Goal: Find specific page/section: Find specific page/section

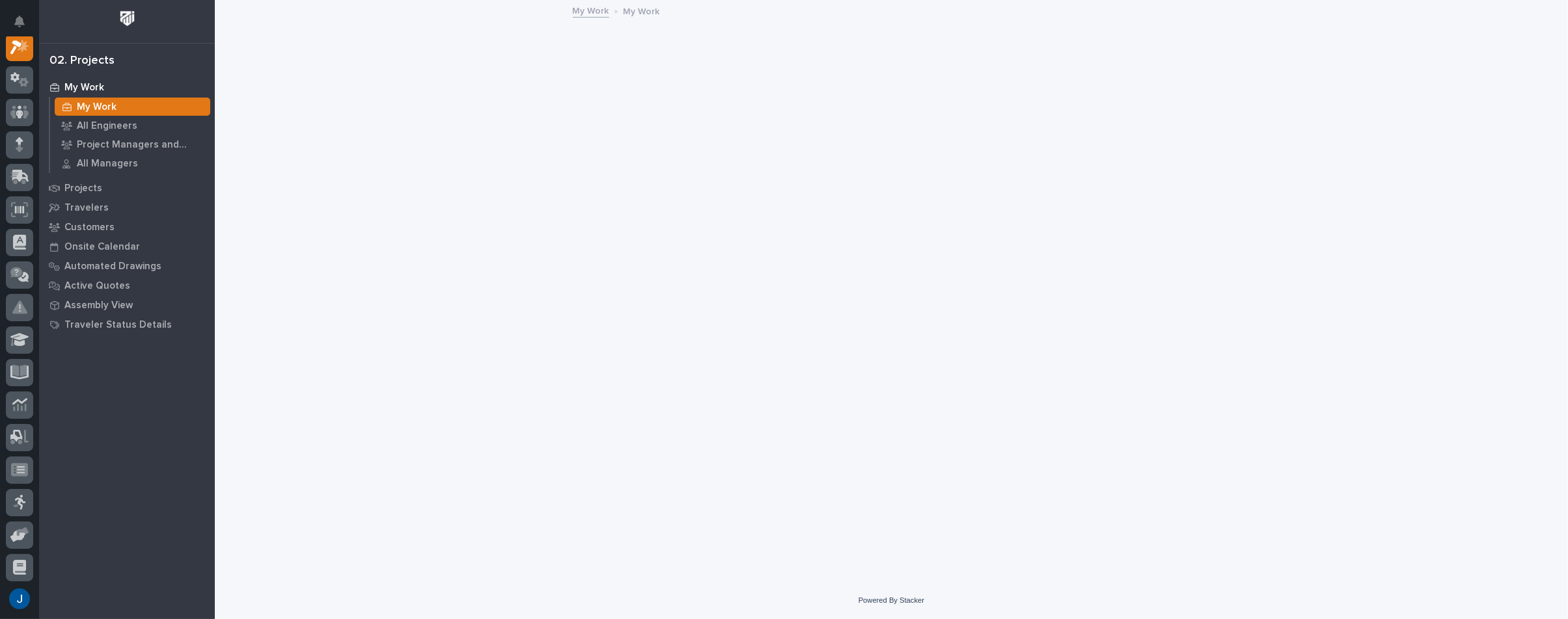
scroll to position [33, 0]
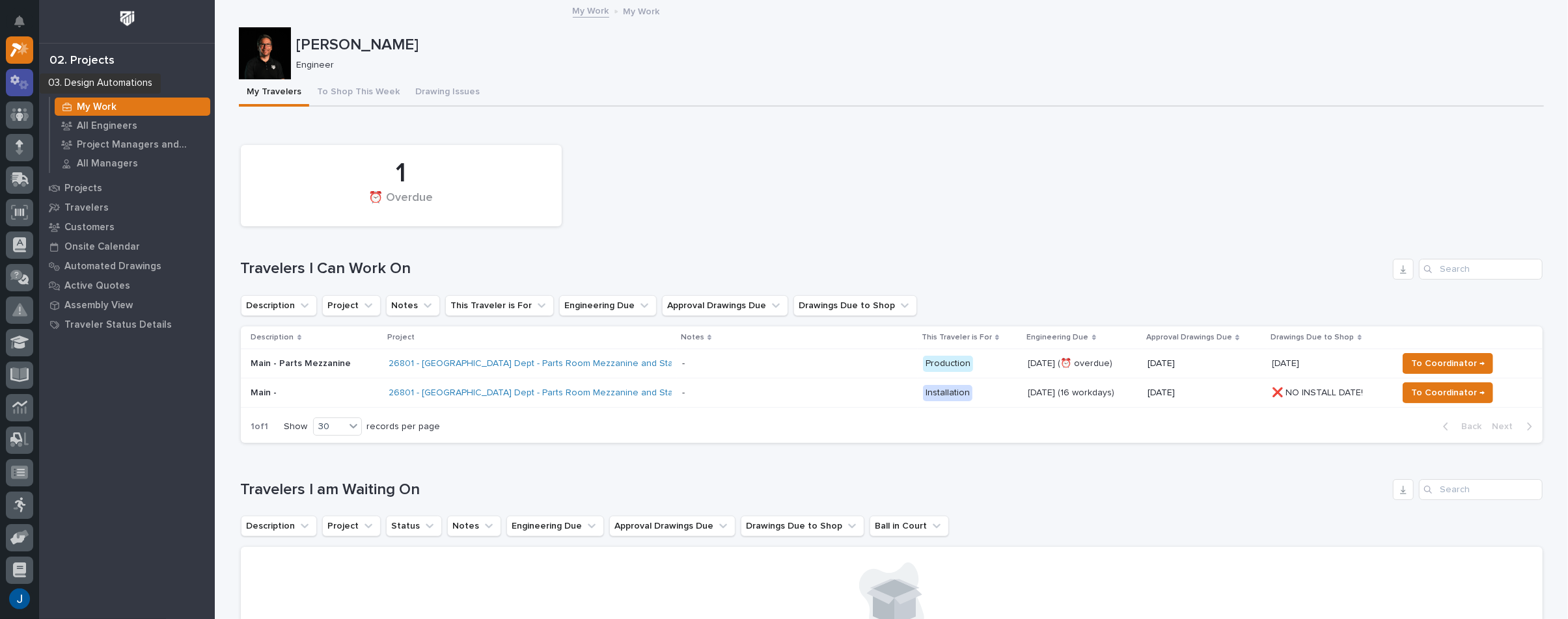
click at [19, 82] on icon at bounding box center [20, 82] width 19 height 15
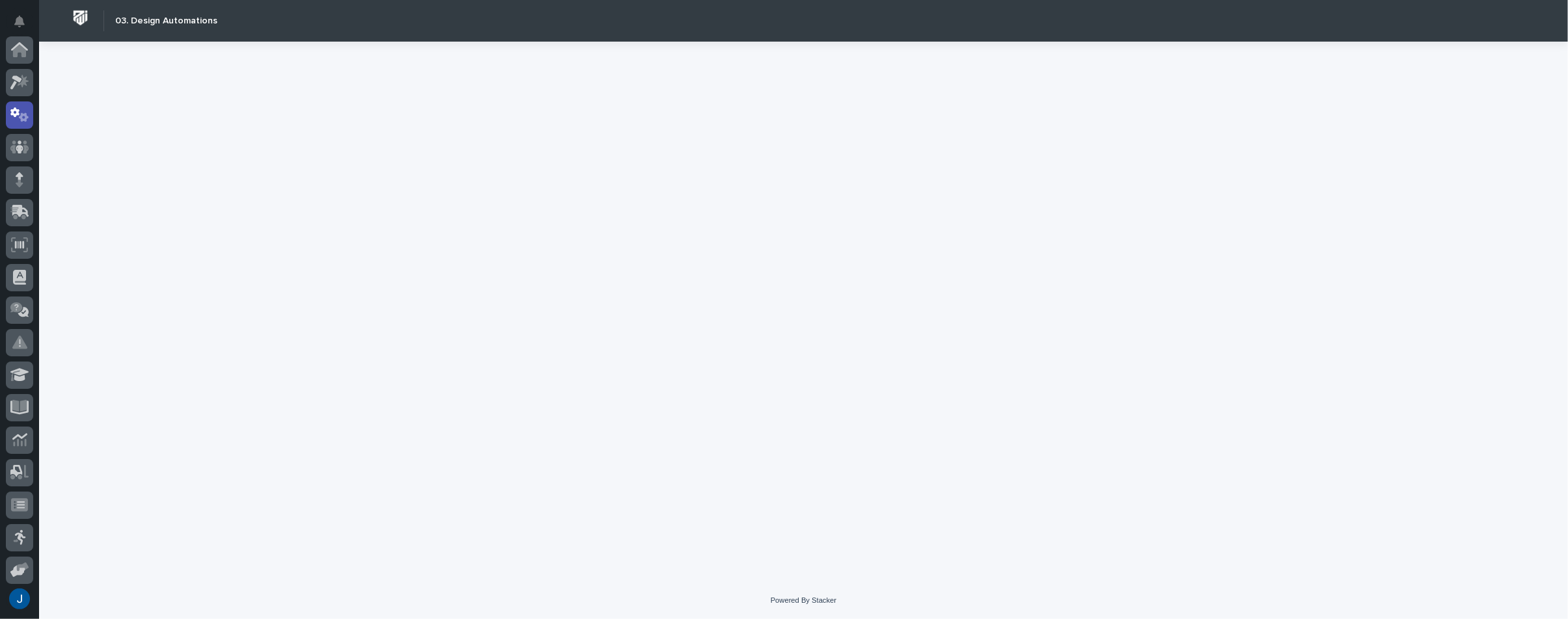
scroll to position [65, 0]
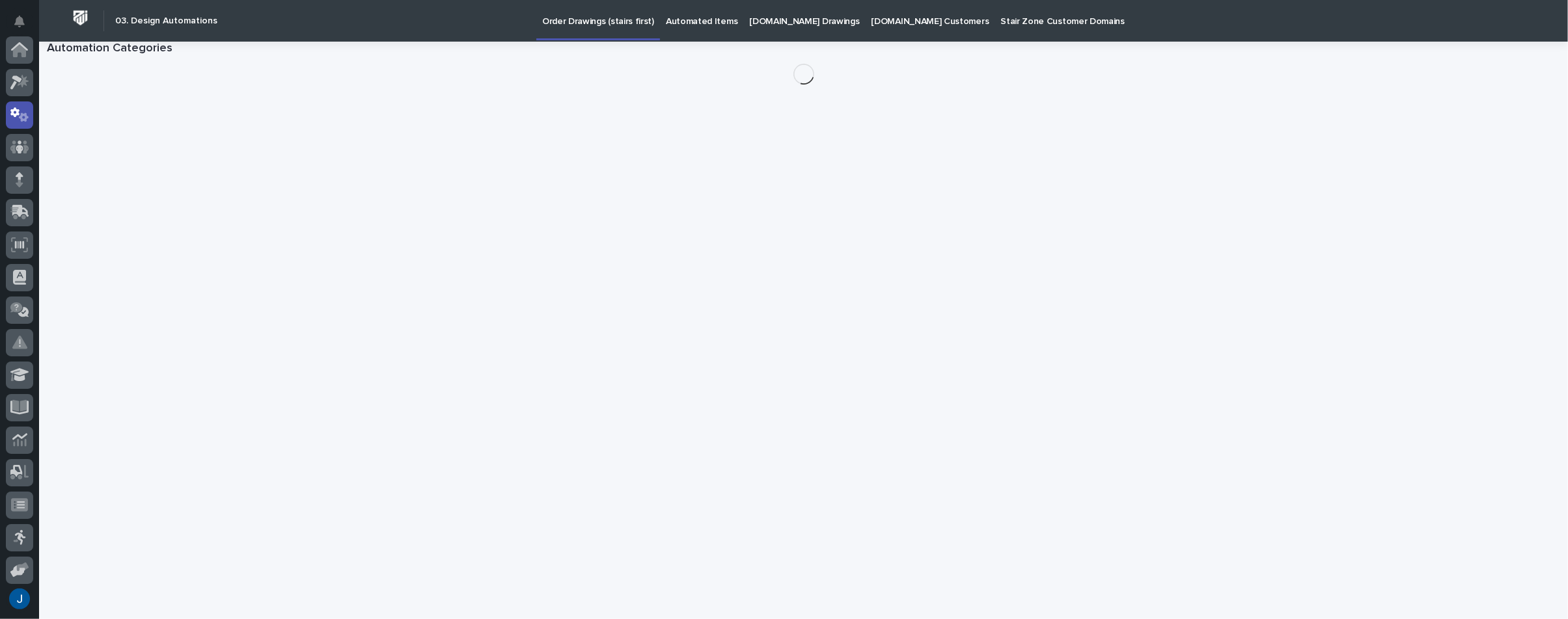
scroll to position [65, 0]
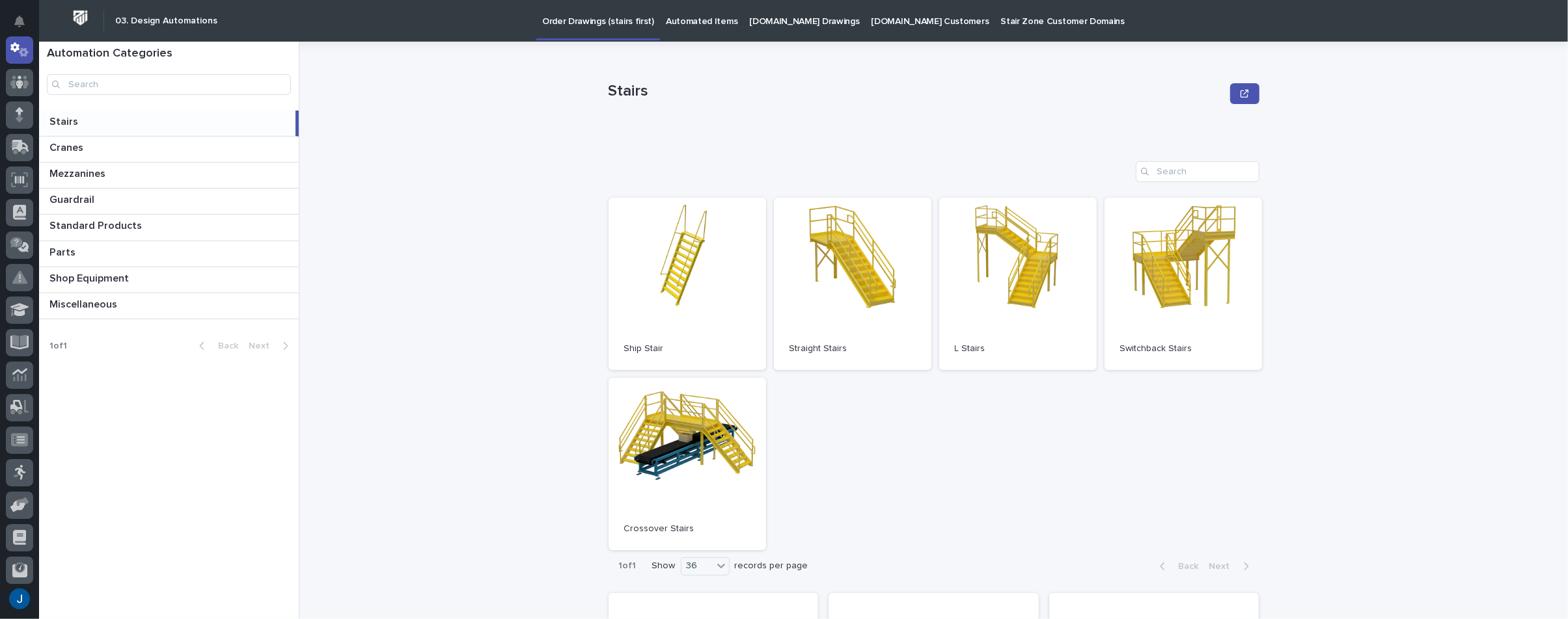
click at [695, 27] on p "Automated Items" at bounding box center [701, 13] width 72 height 27
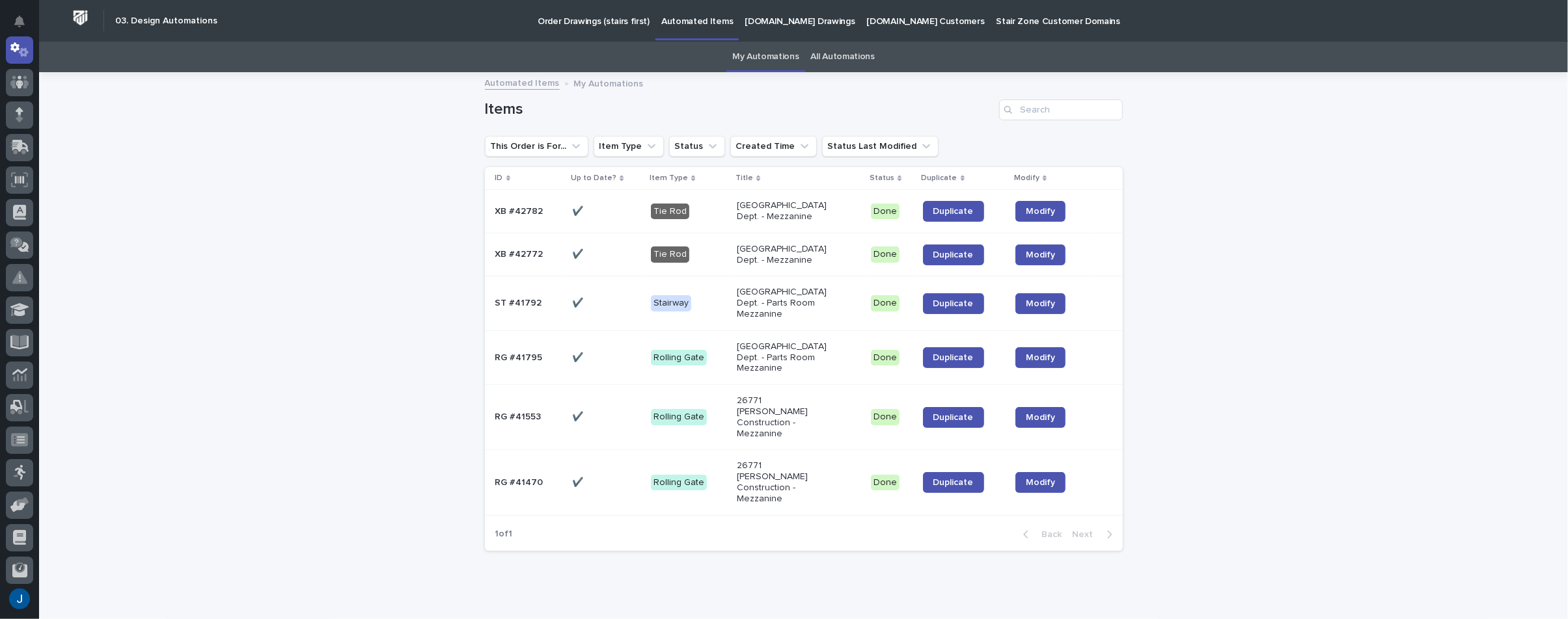
click at [660, 211] on div "Tie Rod" at bounding box center [670, 212] width 38 height 16
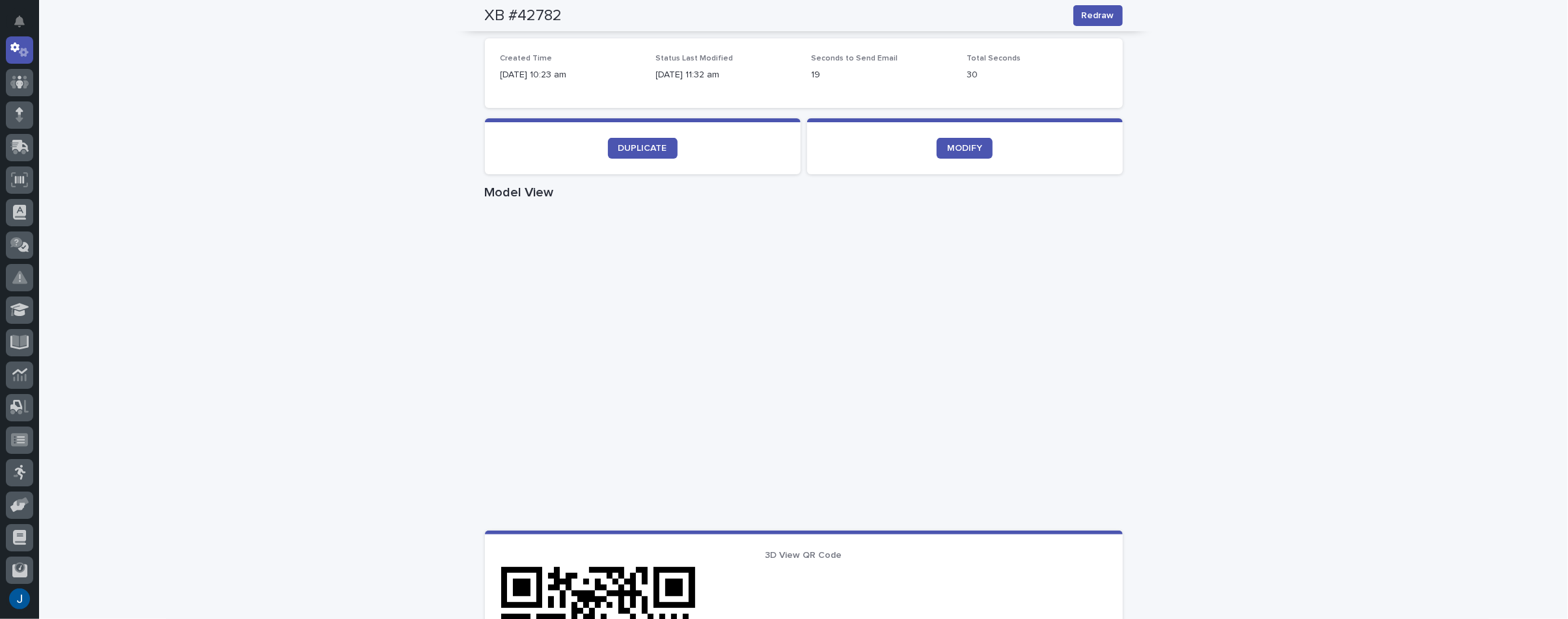
scroll to position [325, 0]
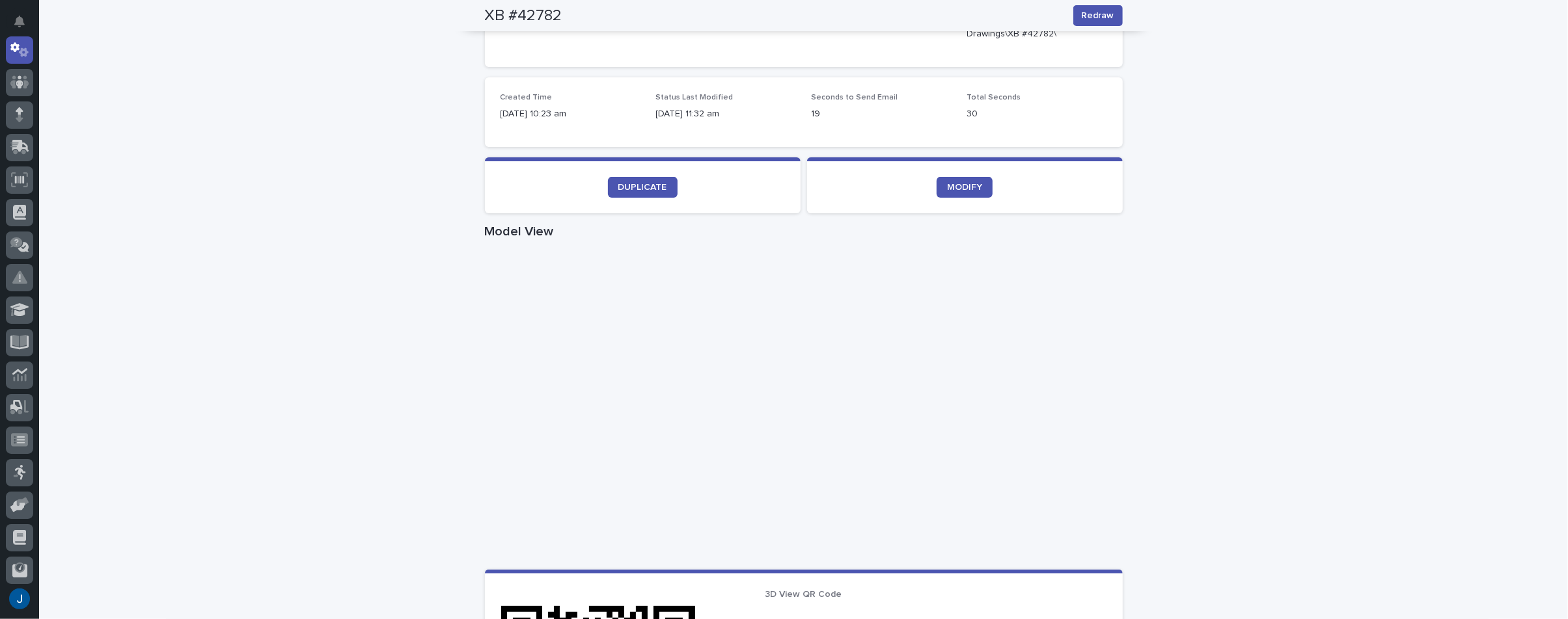
drag, startPoint x: 385, startPoint y: 123, endPoint x: 378, endPoint y: 90, distance: 33.7
click at [385, 123] on div "Loading... Saving… Loading... Saving… XB #42782 Redraw XB #42782 Redraw Sorry, …" at bounding box center [803, 427] width 1529 height 1359
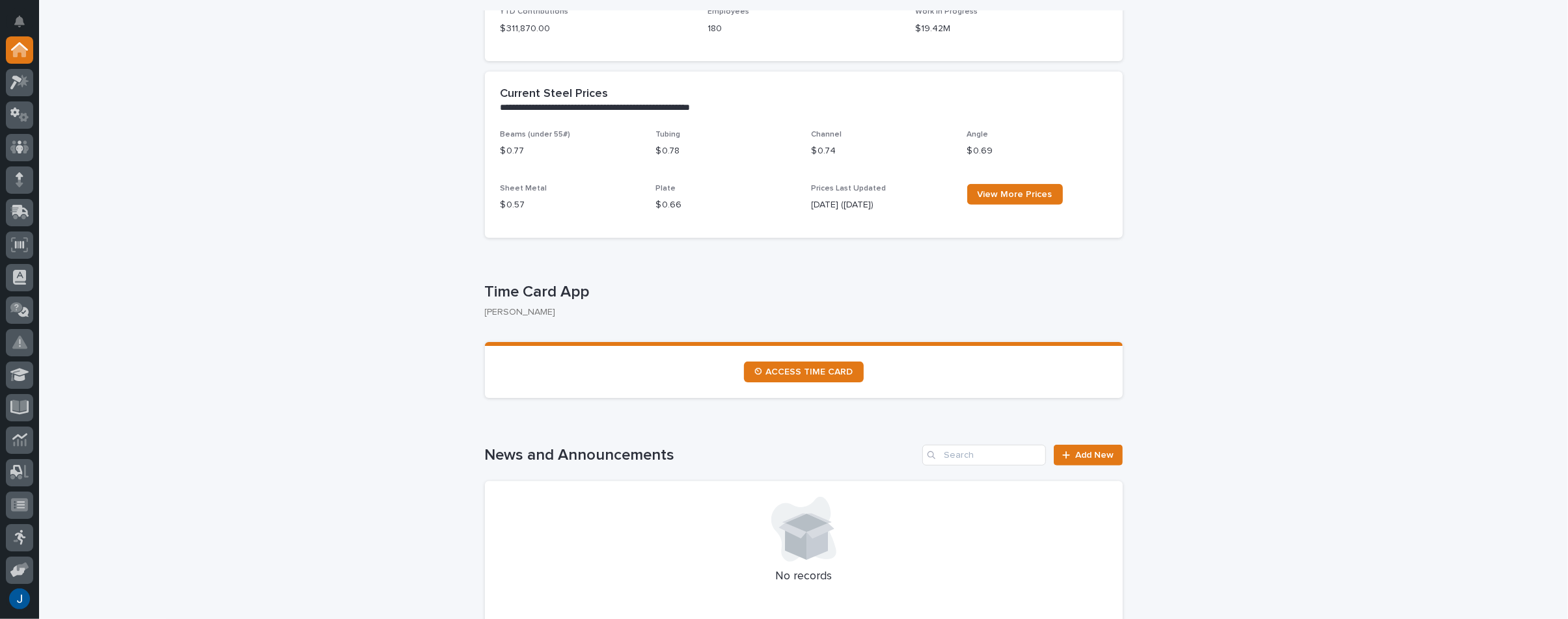
scroll to position [456, 0]
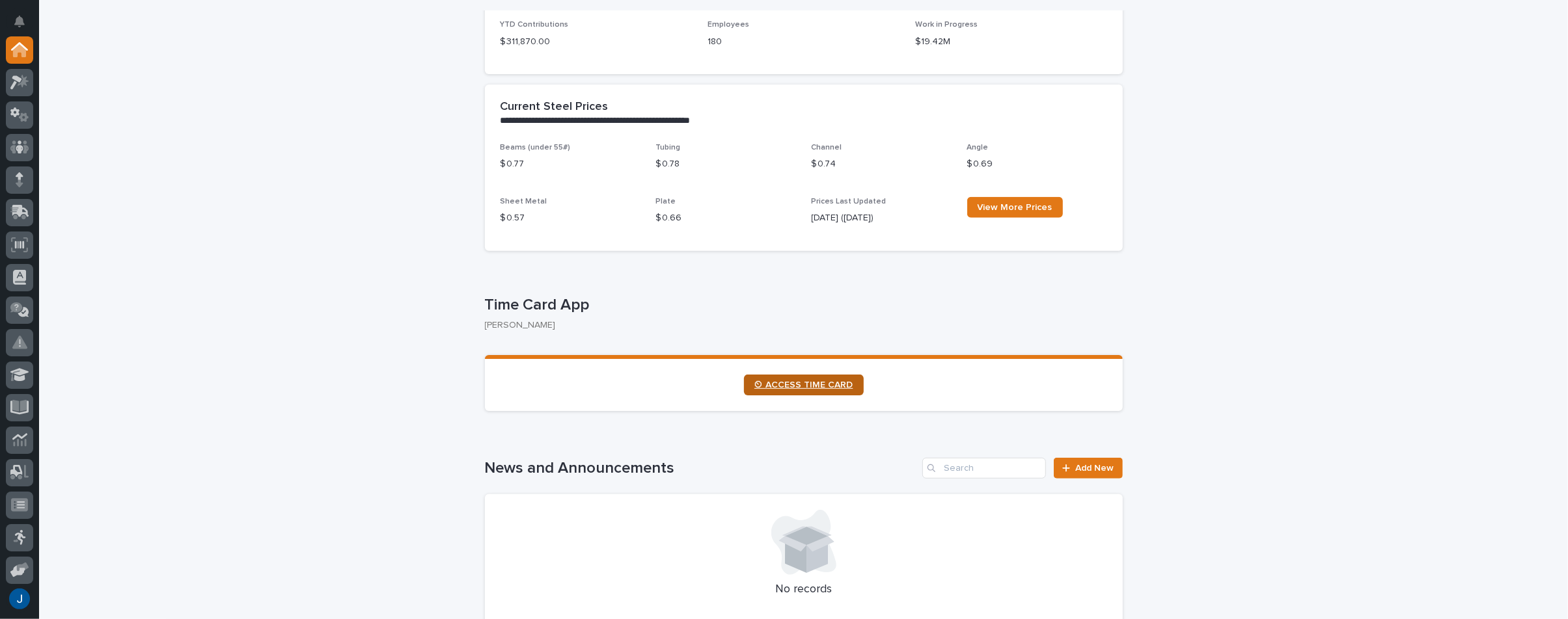
click at [770, 383] on span "⏲ ACCESS TIME CARD" at bounding box center [804, 385] width 99 height 9
